Goal: Information Seeking & Learning: Learn about a topic

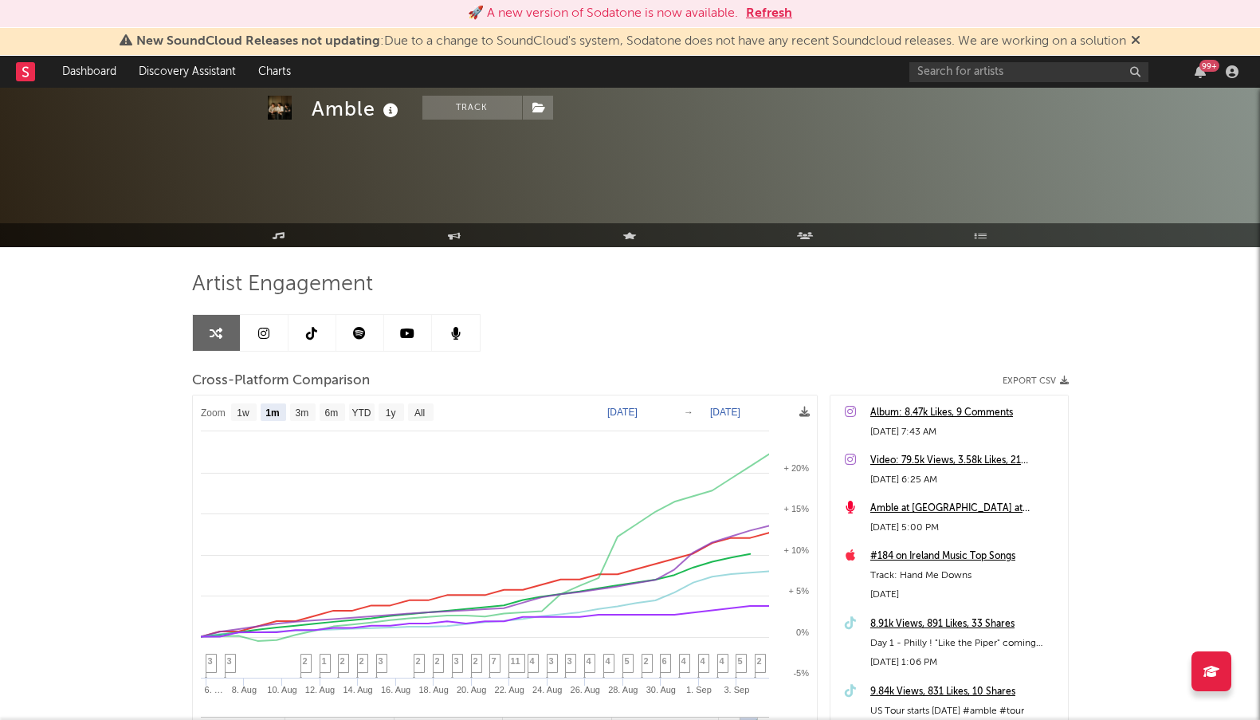
select select "1m"
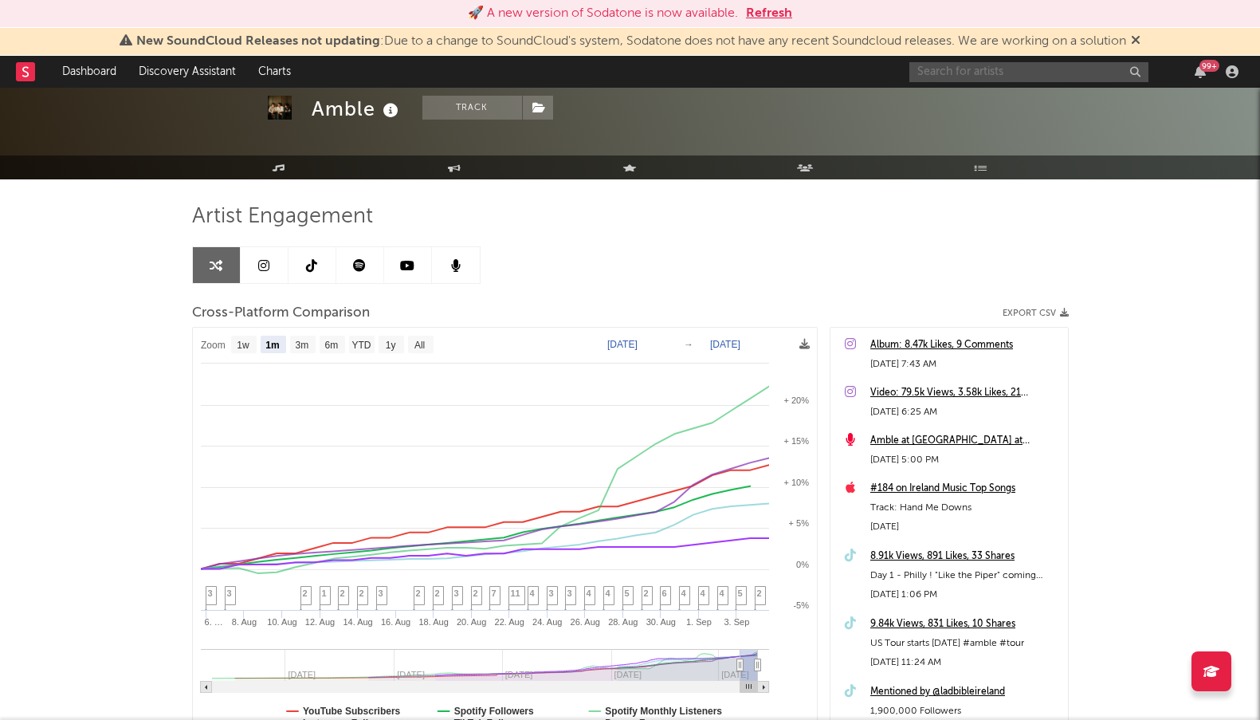
click at [972, 69] on input "text" at bounding box center [1028, 72] width 239 height 20
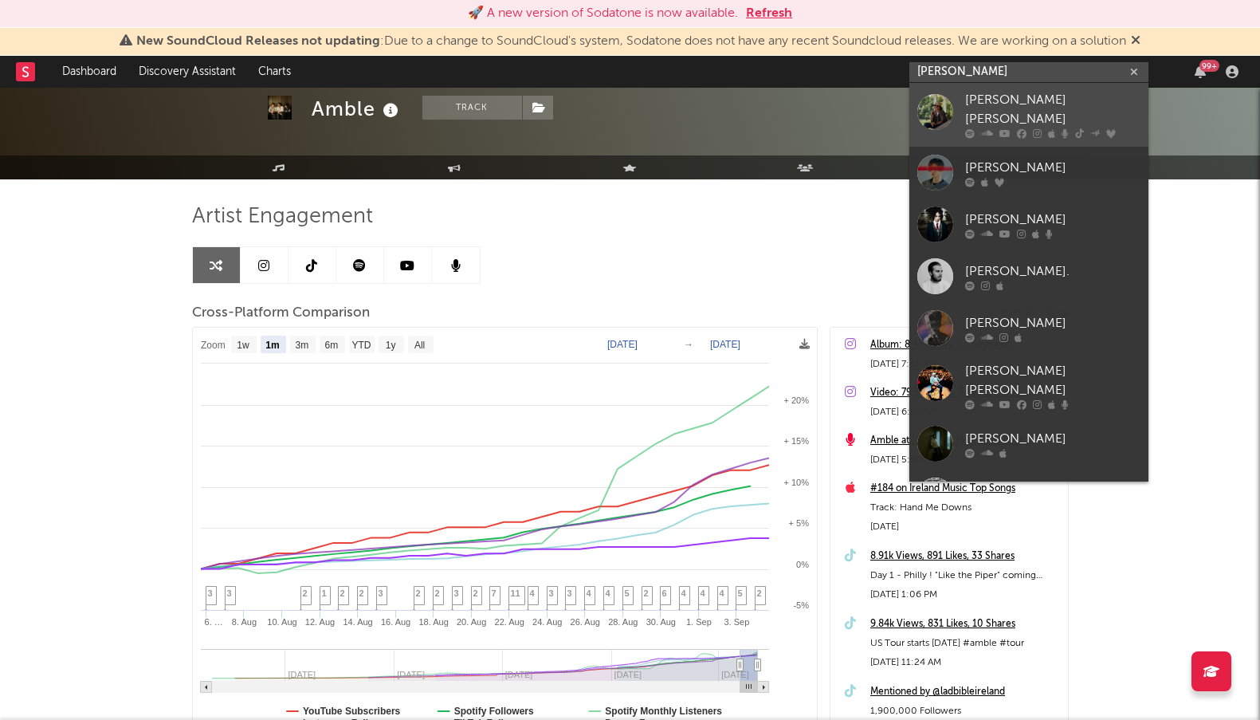
type input "[PERSON_NAME]"
click at [1004, 96] on div "[PERSON_NAME] [PERSON_NAME]" at bounding box center [1052, 110] width 175 height 38
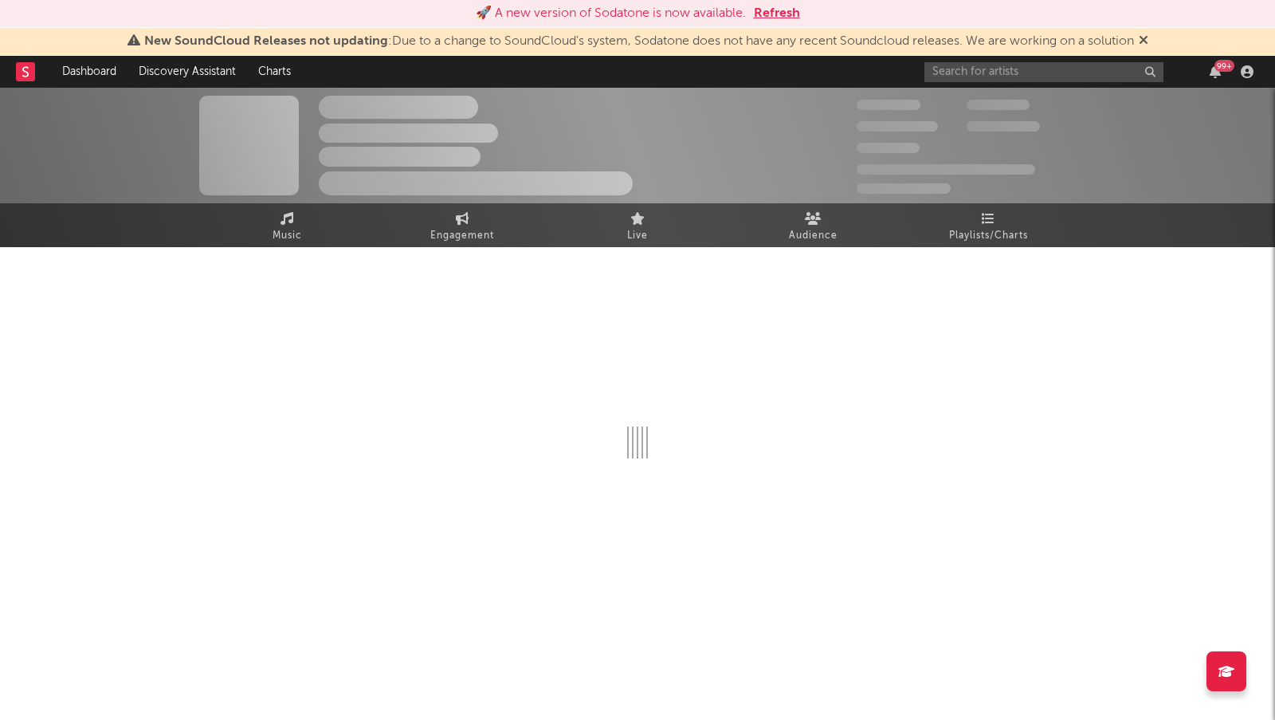
select select "6m"
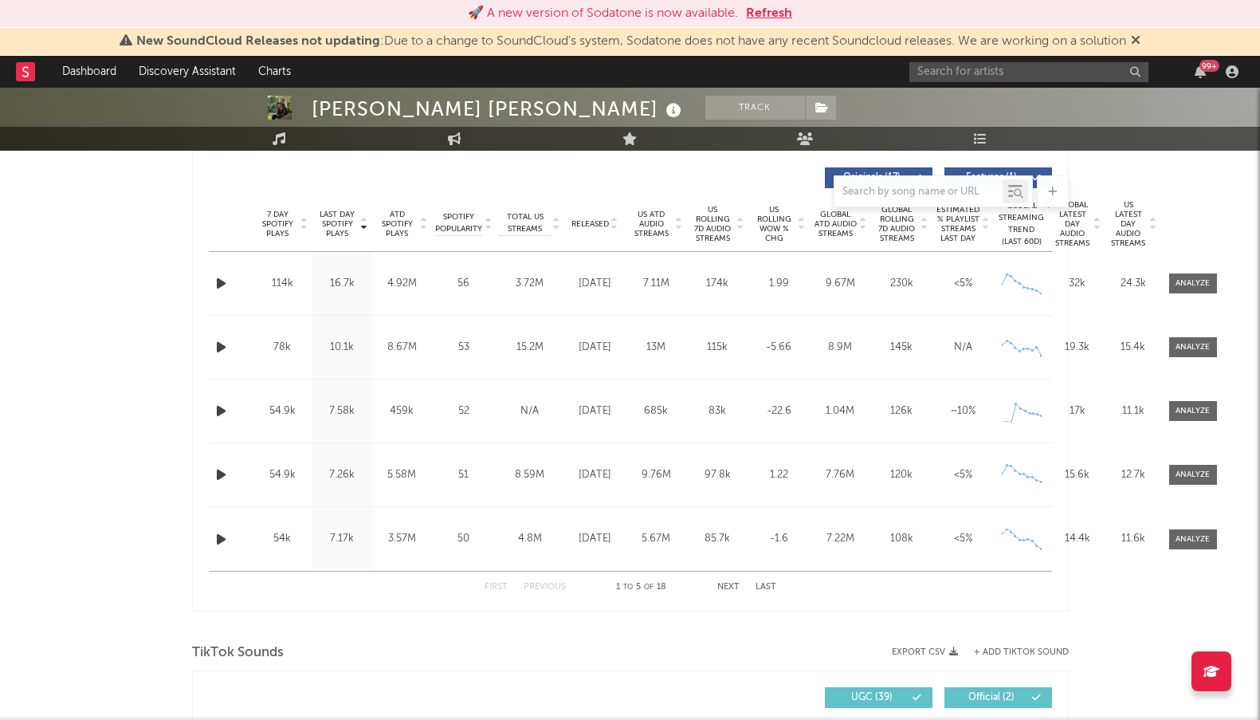
scroll to position [1008, 0]
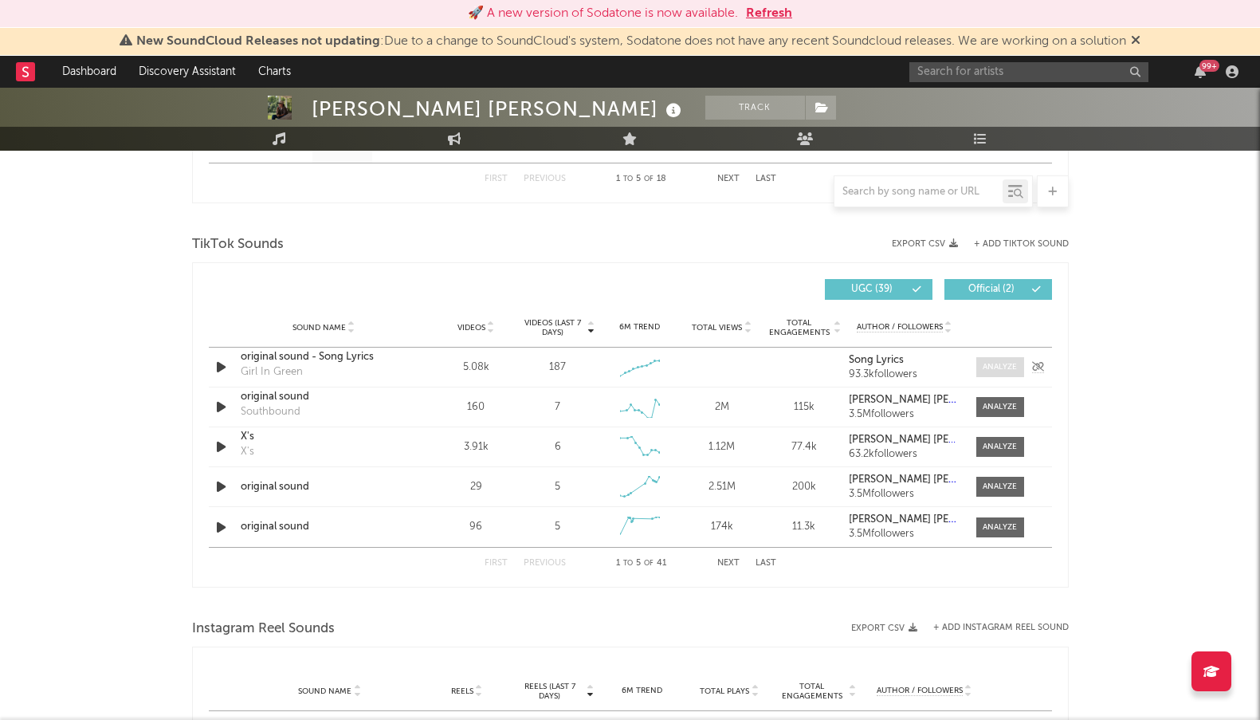
click at [1001, 359] on span at bounding box center [1000, 367] width 48 height 20
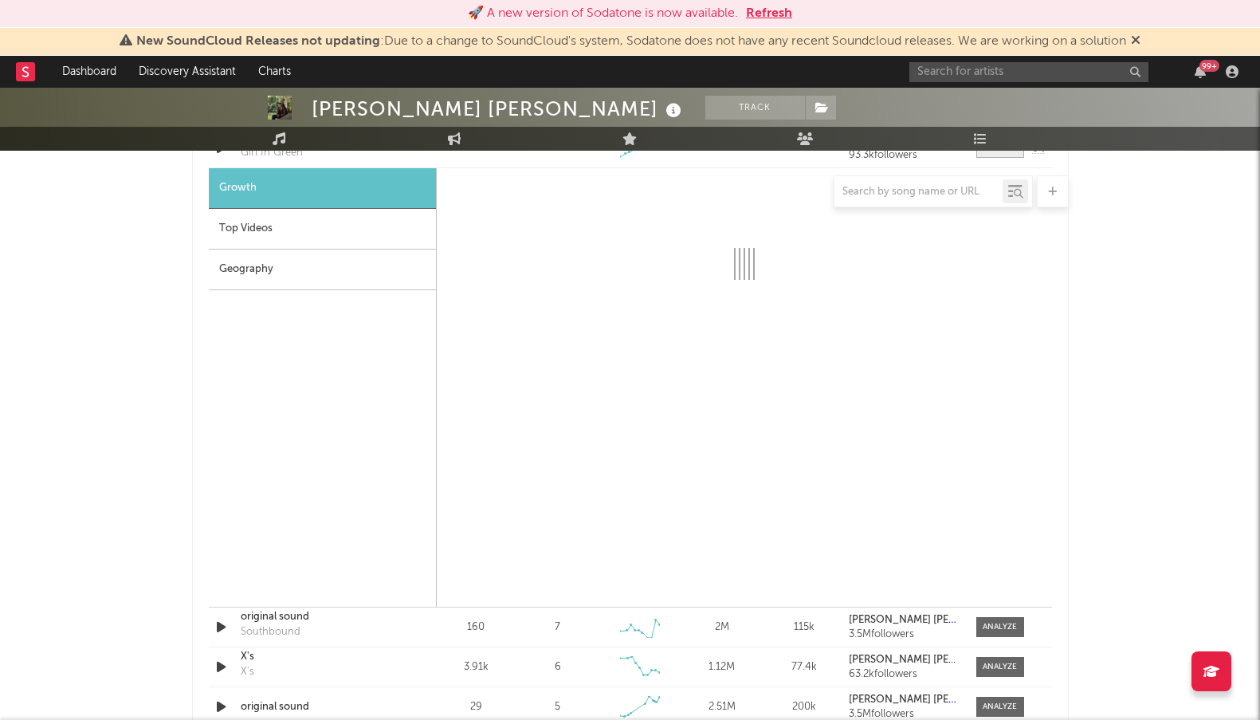
select select "1w"
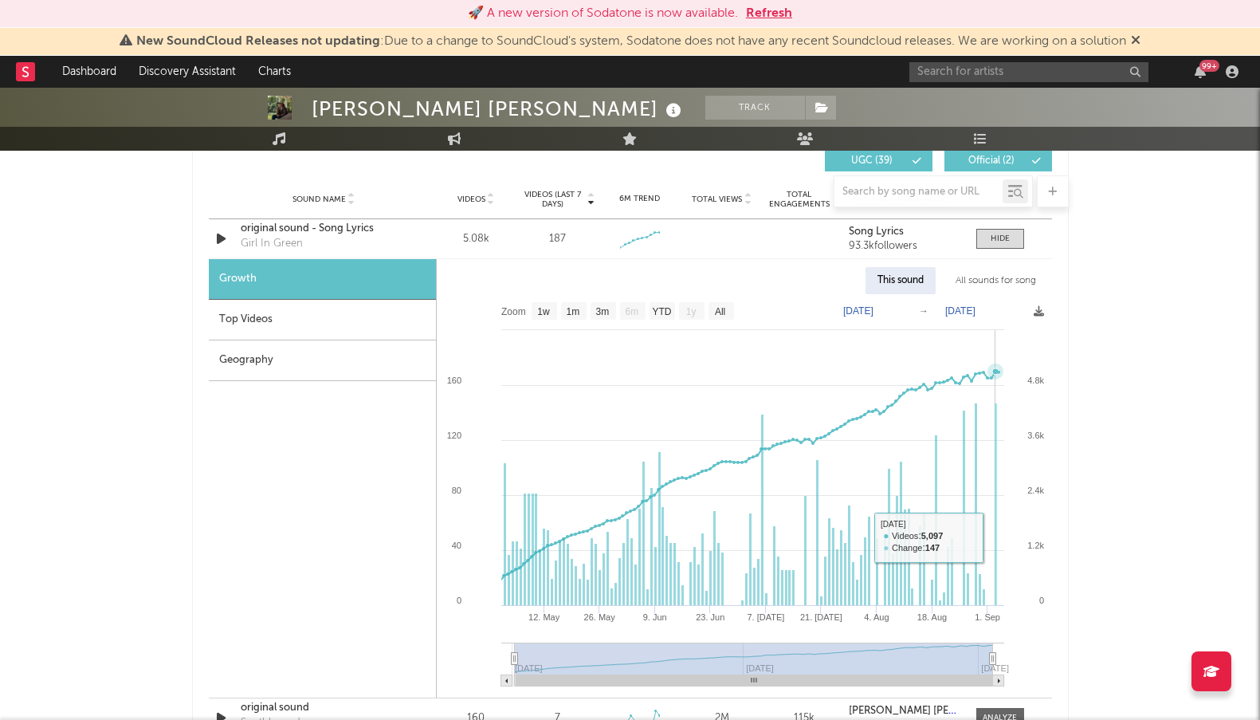
scroll to position [1122, 0]
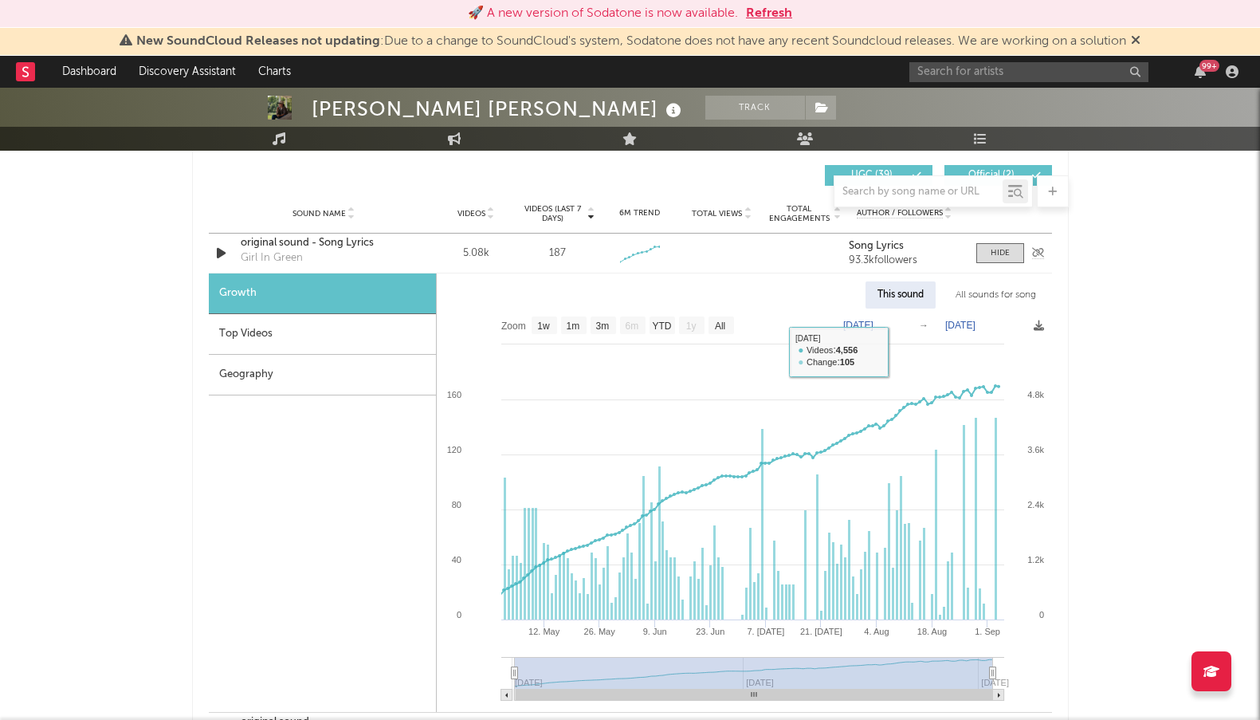
click at [278, 252] on div "Girl In Green" at bounding box center [272, 258] width 62 height 16
click at [271, 240] on div "original sound - Song Lyrics" at bounding box center [324, 243] width 167 height 16
click at [287, 335] on div "Top Videos" at bounding box center [322, 334] width 227 height 41
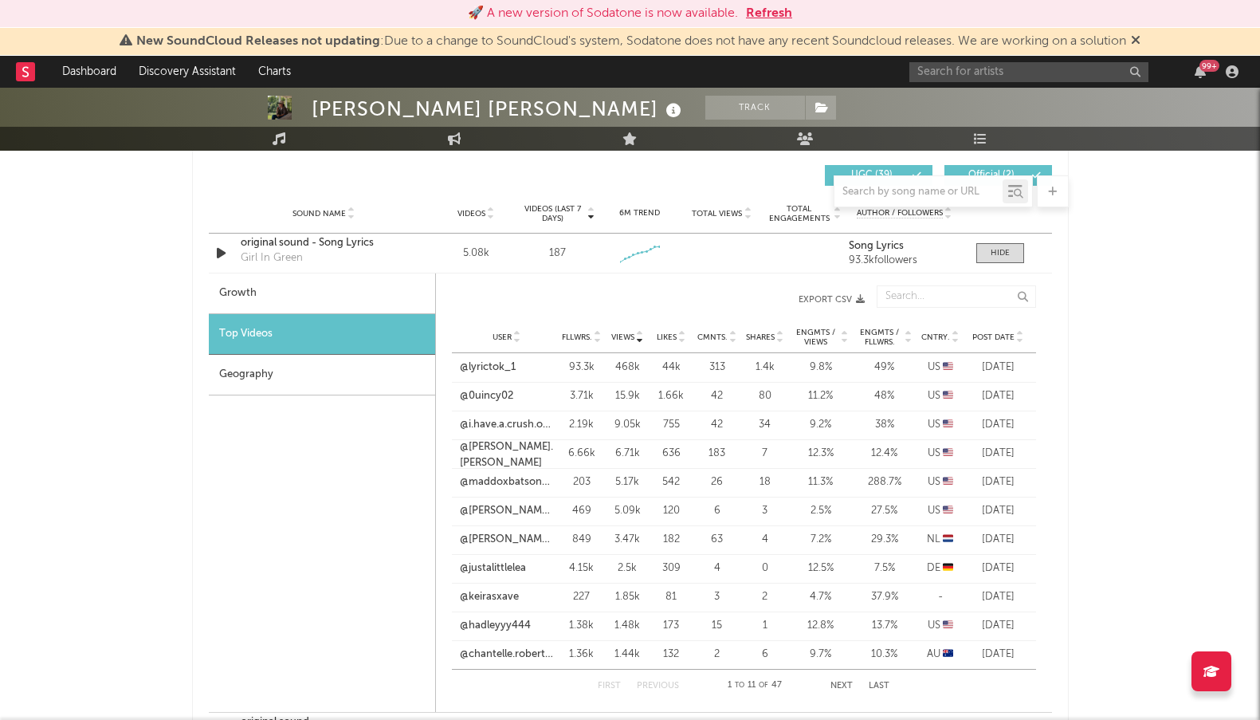
click at [1018, 337] on icon at bounding box center [1020, 340] width 8 height 6
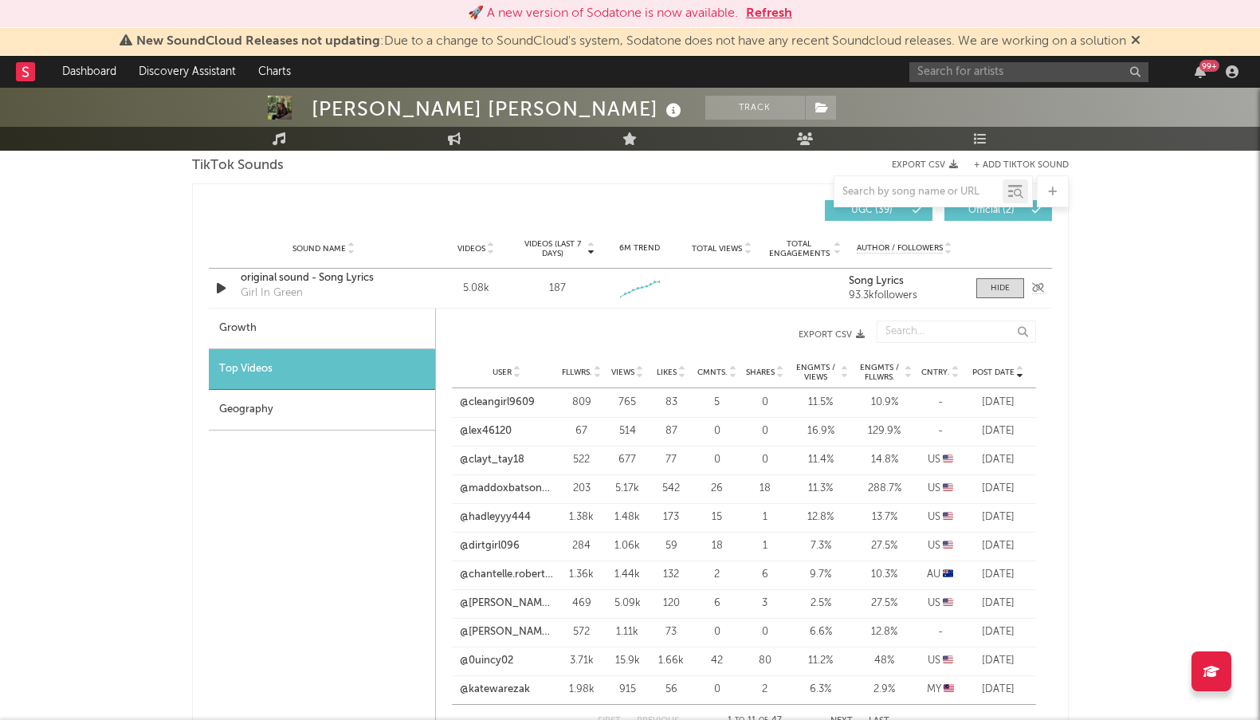
scroll to position [1072, 0]
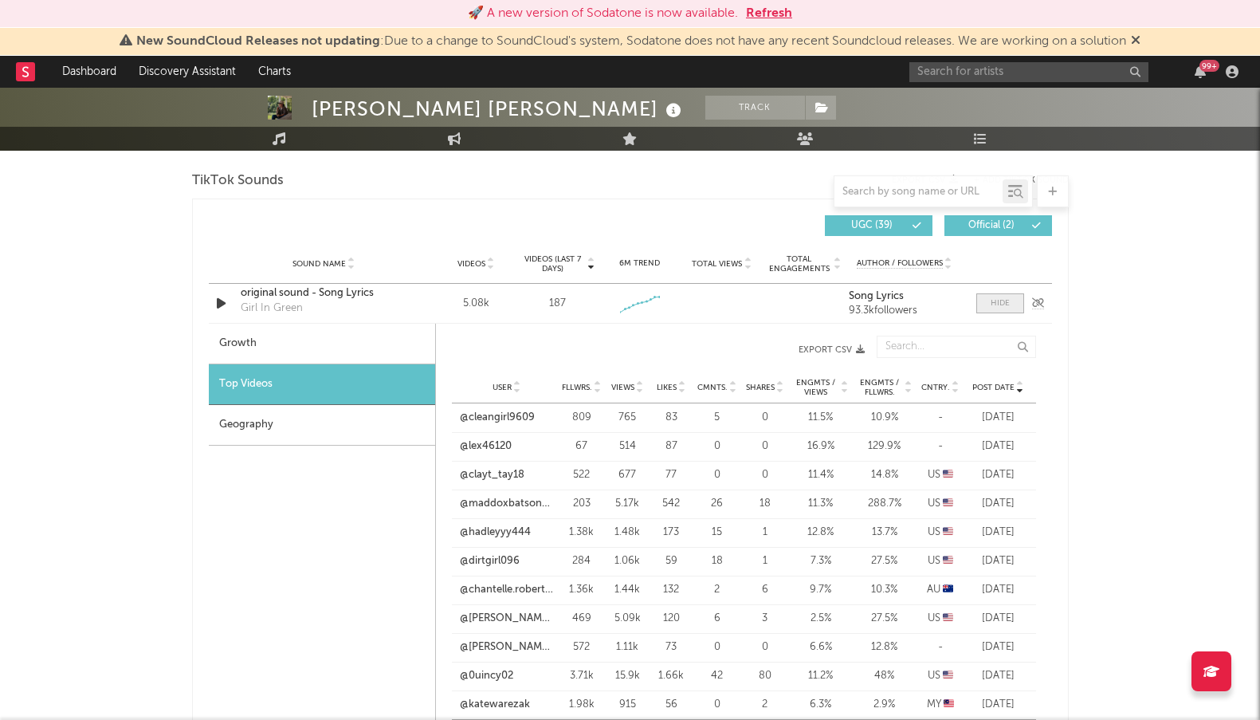
click at [1000, 297] on div at bounding box center [1000, 303] width 19 height 12
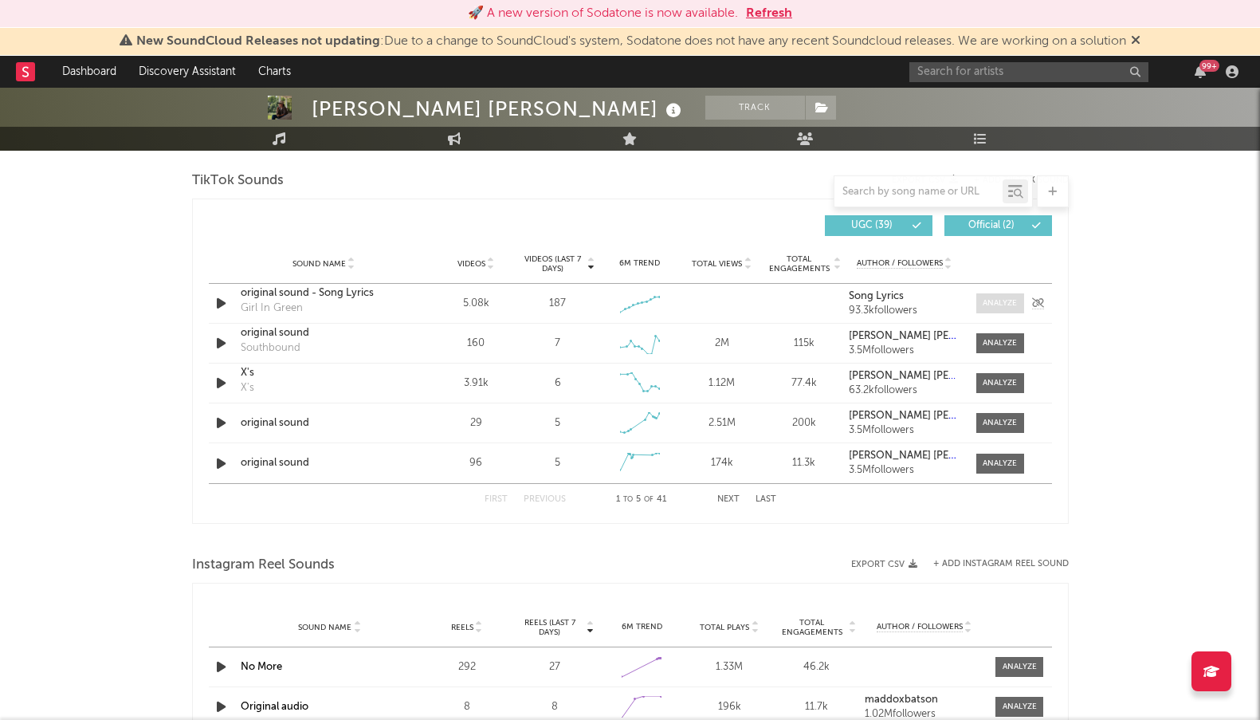
click at [1004, 311] on span at bounding box center [1000, 303] width 48 height 20
select select "1w"
